Goal: Navigation & Orientation: Find specific page/section

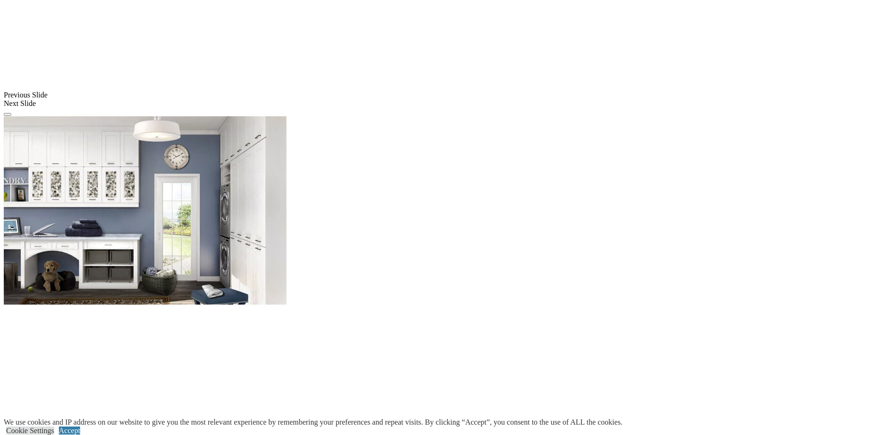
scroll to position [801, 0]
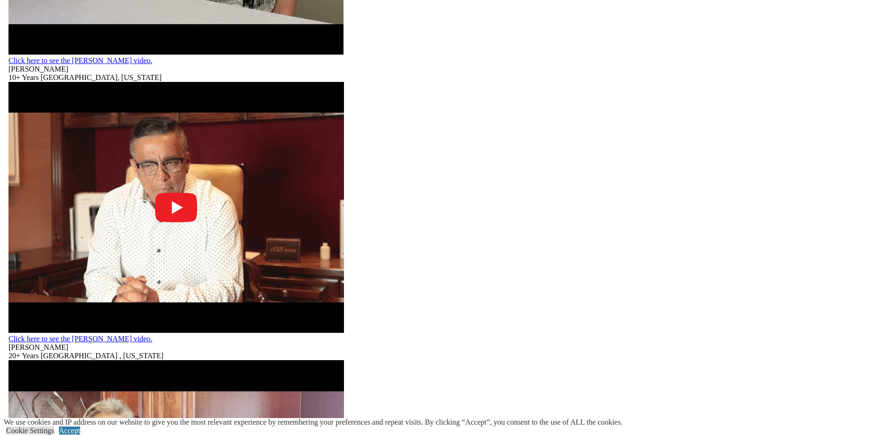
scroll to position [2486, 0]
